Goal: Understand process/instructions

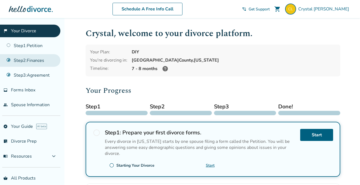
click at [37, 59] on link "Step 2 : Finances" at bounding box center [30, 60] width 60 height 13
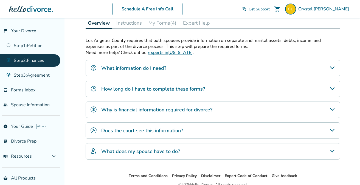
scroll to position [121, 0]
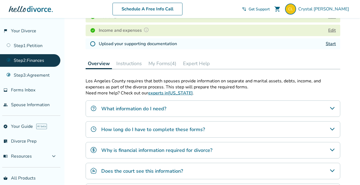
click at [133, 64] on button "Instructions" at bounding box center [129, 63] width 30 height 11
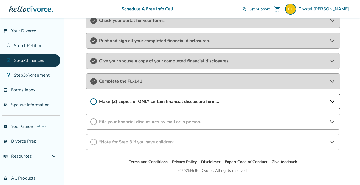
scroll to position [193, 0]
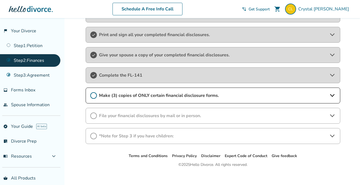
click at [135, 95] on span "Make (3) copies of ONLY certain financial disclosure forms." at bounding box center [212, 96] width 227 height 6
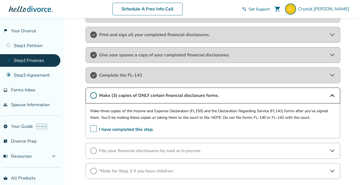
click at [91, 131] on span "I have completed this step." at bounding box center [122, 130] width 64 height 8
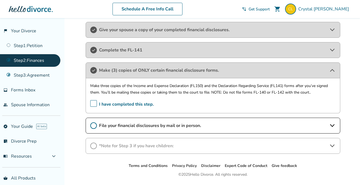
scroll to position [234, 0]
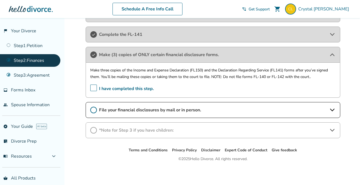
click at [125, 110] on span "File your financial disclosures by mail or in person." at bounding box center [212, 110] width 227 height 6
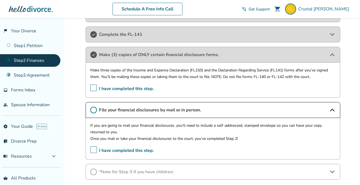
click at [93, 150] on span "I have completed this step." at bounding box center [122, 151] width 64 height 8
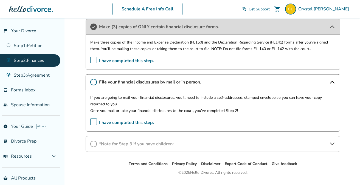
scroll to position [275, 0]
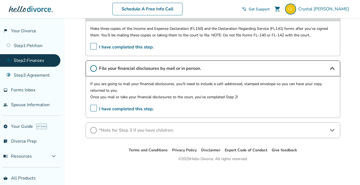
click at [129, 133] on div "*Note for Step 3 if you have children:" at bounding box center [213, 131] width 254 height 16
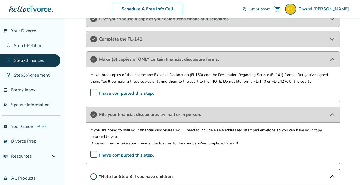
scroll to position [239, 0]
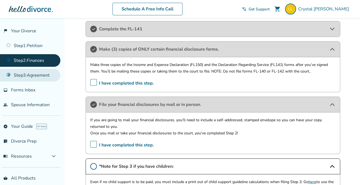
click at [44, 77] on link "Step 3 : Agreement" at bounding box center [30, 75] width 60 height 13
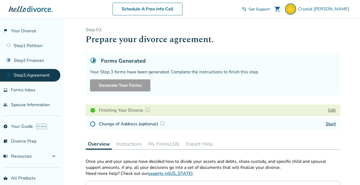
click at [122, 141] on button "Instructions" at bounding box center [129, 144] width 30 height 11
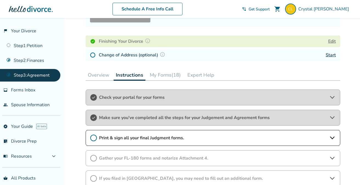
scroll to position [100, 0]
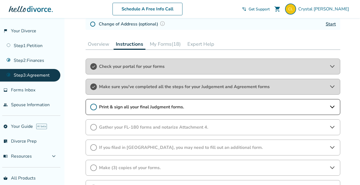
click at [125, 130] on div "Gather your FL-180 forms and notarize Attachment 4." at bounding box center [213, 127] width 254 height 16
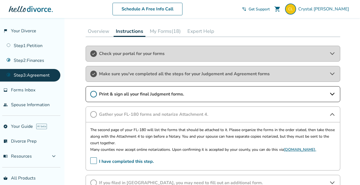
scroll to position [129, 0]
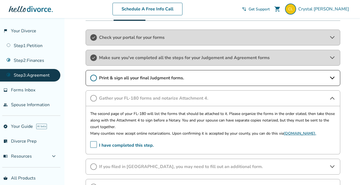
click at [143, 78] on span "Print & sign all your final Judgment forms." at bounding box center [212, 78] width 227 height 6
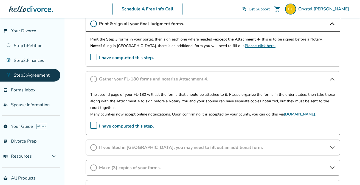
scroll to position [198, 0]
